Goal: Task Accomplishment & Management: Manage account settings

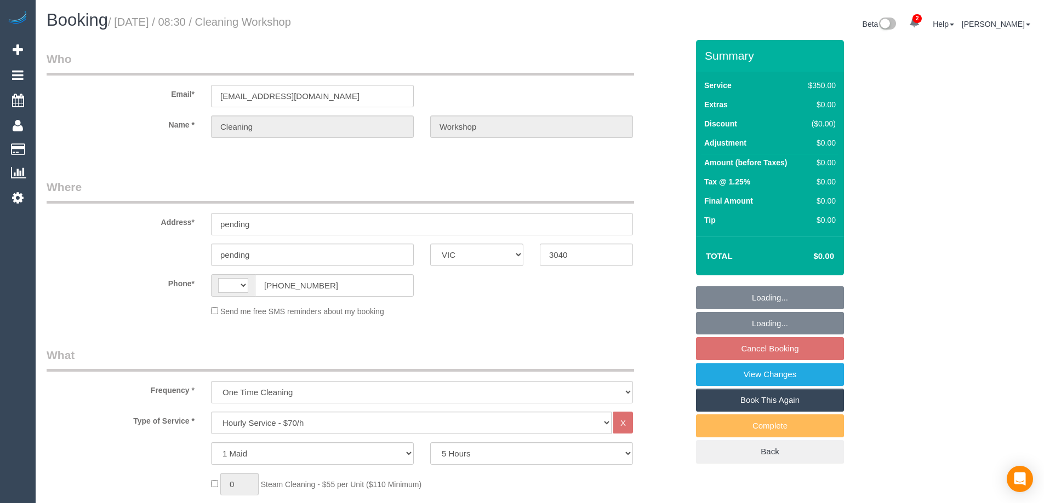
select select "VIC"
select select "300"
select select "string:AU"
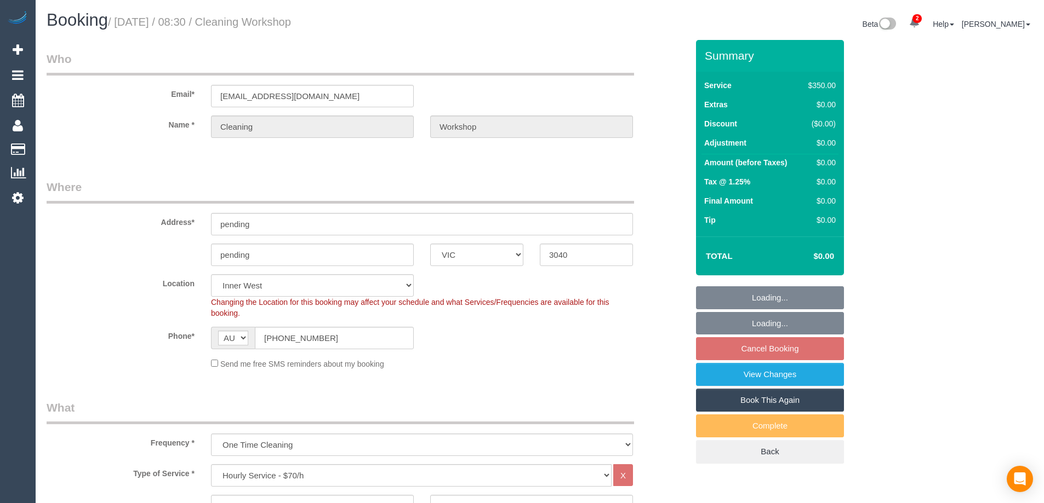
select select "object:1555"
select select "number:28"
click at [362, 219] on input "pending" at bounding box center [422, 224] width 422 height 22
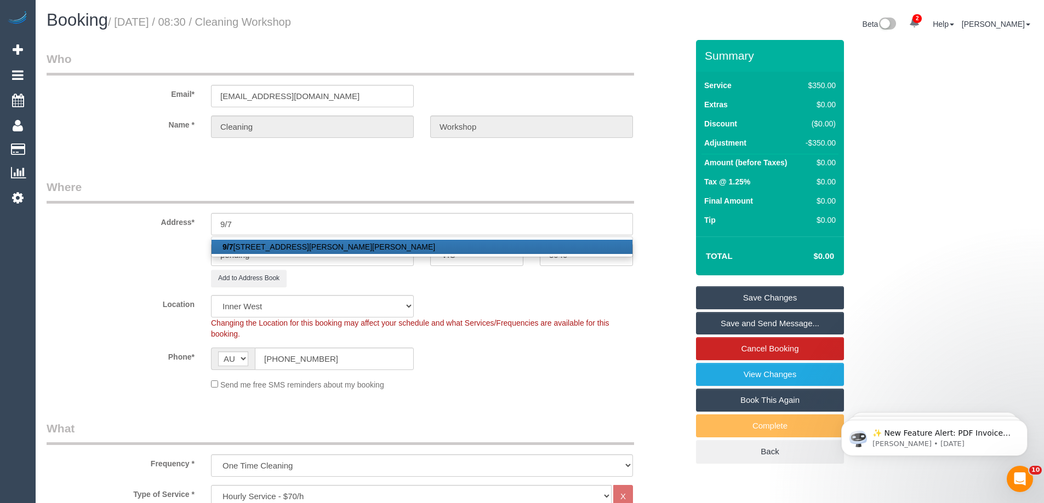
click at [290, 243] on link "[STREET_ADDRESS][PERSON_NAME][PERSON_NAME]" at bounding box center [421, 247] width 421 height 14
type input "[STREET_ADDRESS][PERSON_NAME]"
type input "[PERSON_NAME]"
type input "3072"
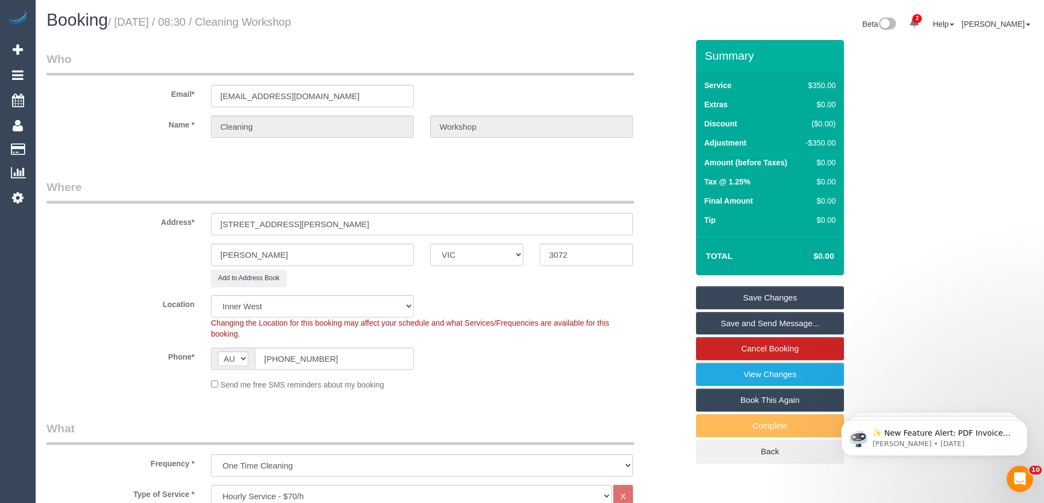
click at [740, 293] on link "Save Changes" at bounding box center [770, 298] width 148 height 23
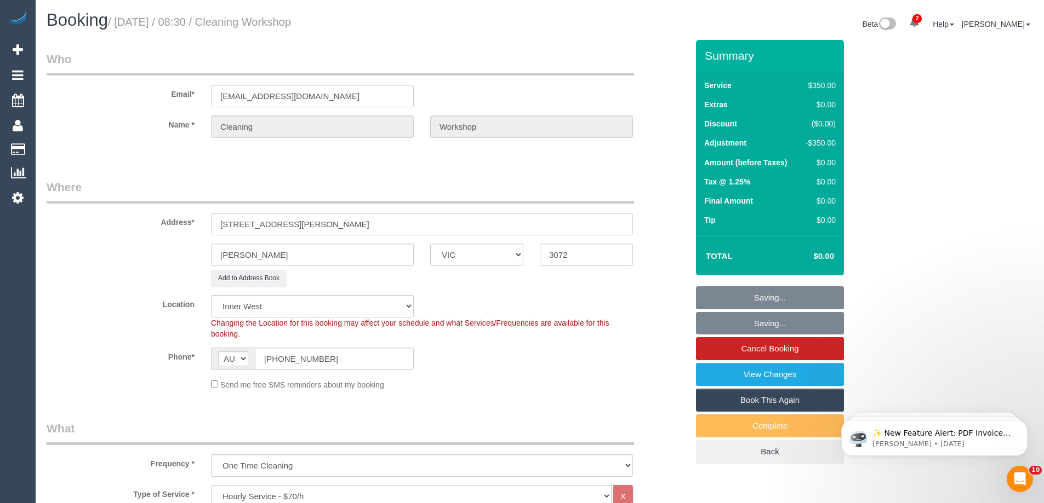
select select "60"
select select "object:2277"
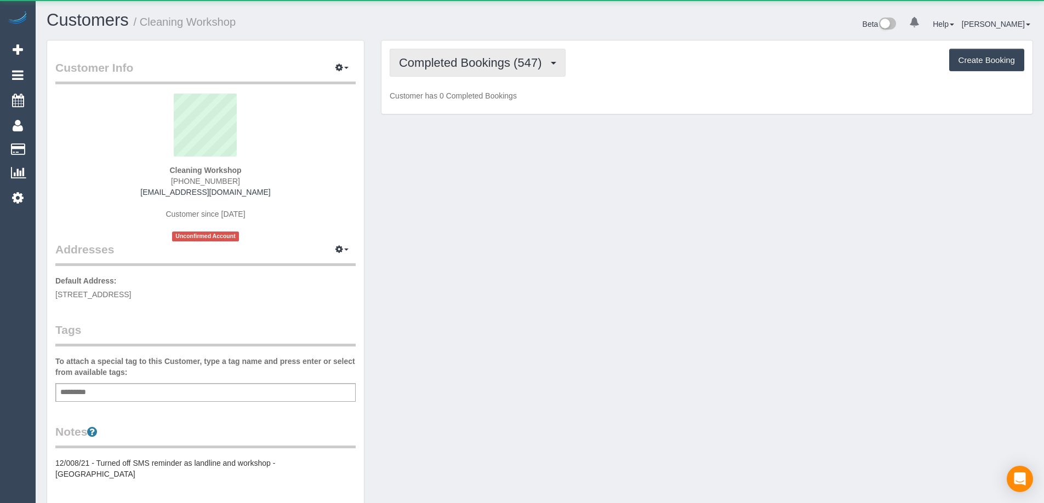
click at [532, 63] on span "Completed Bookings (547)" at bounding box center [473, 63] width 148 height 14
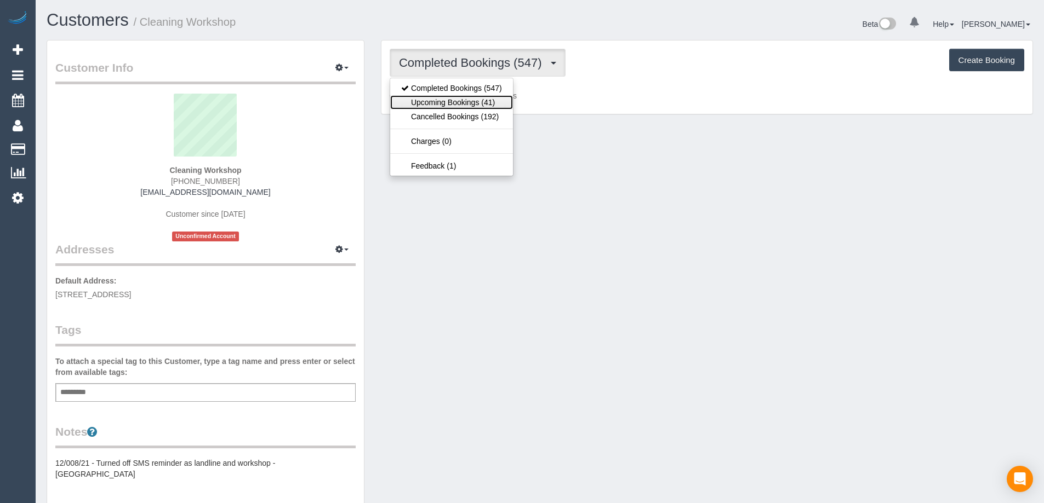
click at [494, 99] on link "Upcoming Bookings (41)" at bounding box center [451, 102] width 123 height 14
